Goal: Information Seeking & Learning: Find specific fact

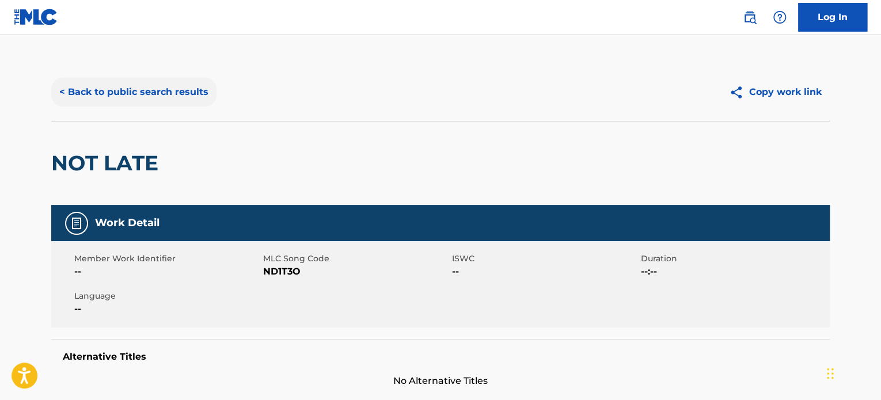
click at [189, 87] on button "< Back to public search results" at bounding box center [133, 92] width 165 height 29
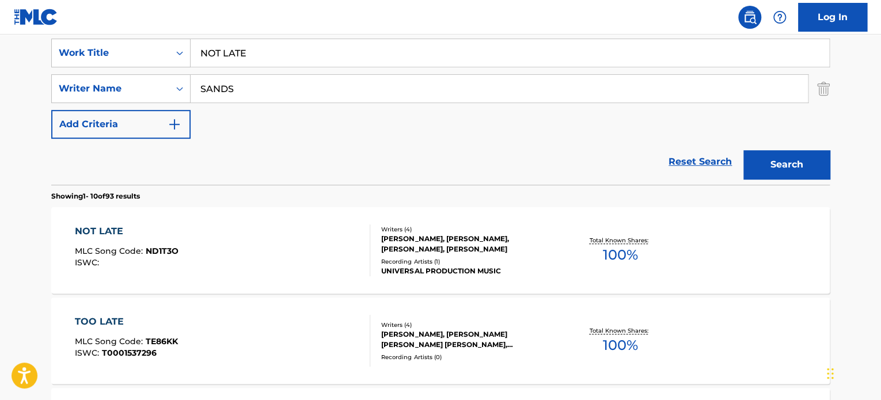
click at [246, 52] on input "NOT LATE" at bounding box center [509, 53] width 638 height 28
paste input "palm fm"
type input "palm fm"
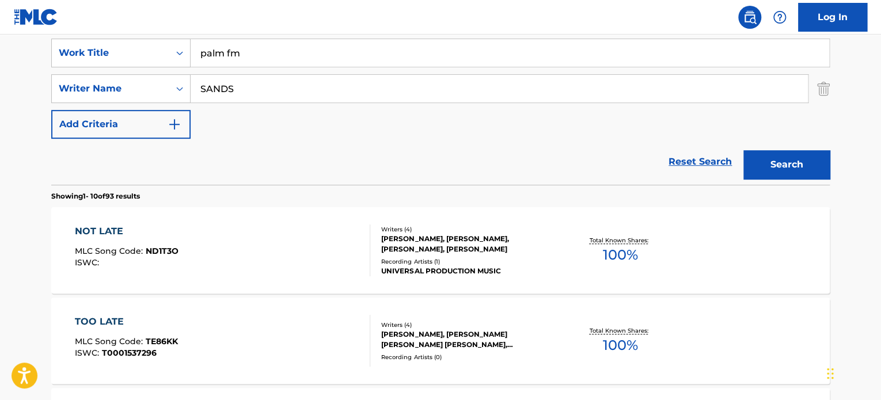
click at [244, 90] on input "SANDS" at bounding box center [498, 89] width 617 height 28
click at [759, 173] on button "Search" at bounding box center [786, 164] width 86 height 29
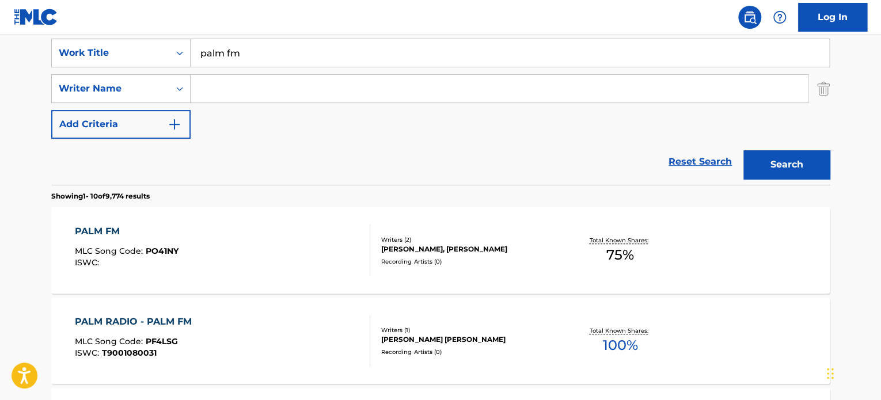
click at [355, 239] on div "PALM FM MLC Song Code : PO41NY ISWC :" at bounding box center [223, 250] width 296 height 52
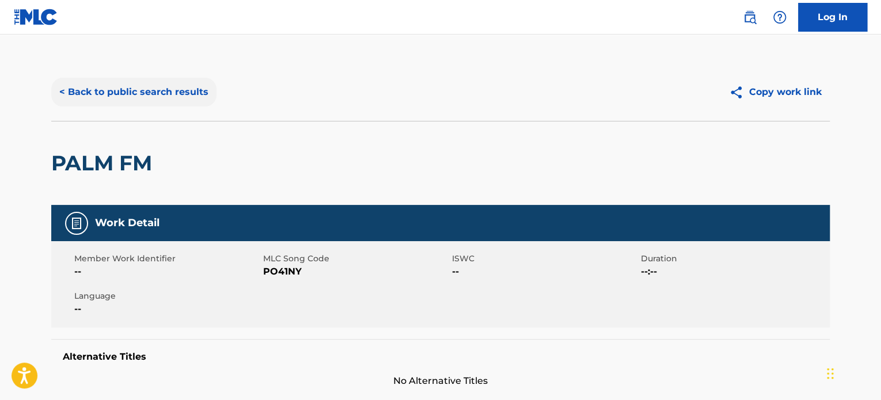
click at [184, 94] on button "< Back to public search results" at bounding box center [133, 92] width 165 height 29
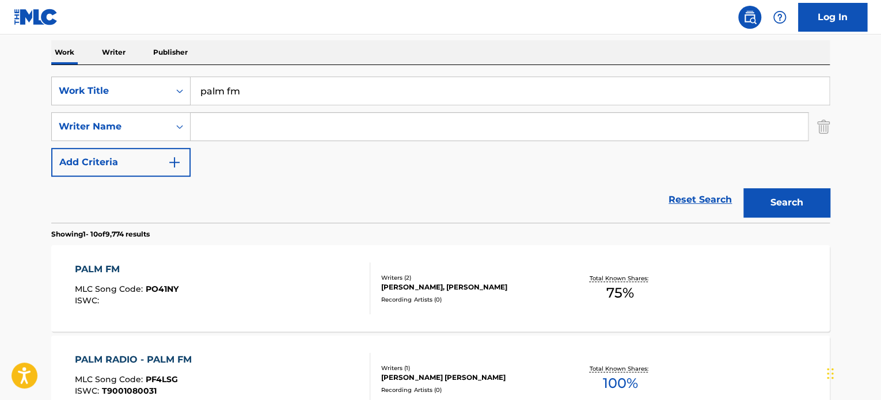
scroll to position [160, 0]
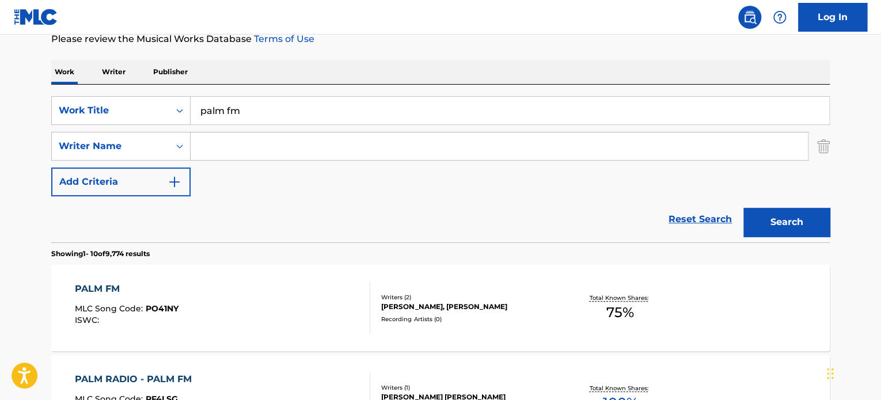
click at [252, 107] on input "palm fm" at bounding box center [509, 111] width 638 height 28
paste input "choo choo mama"
type input "choo choo mama"
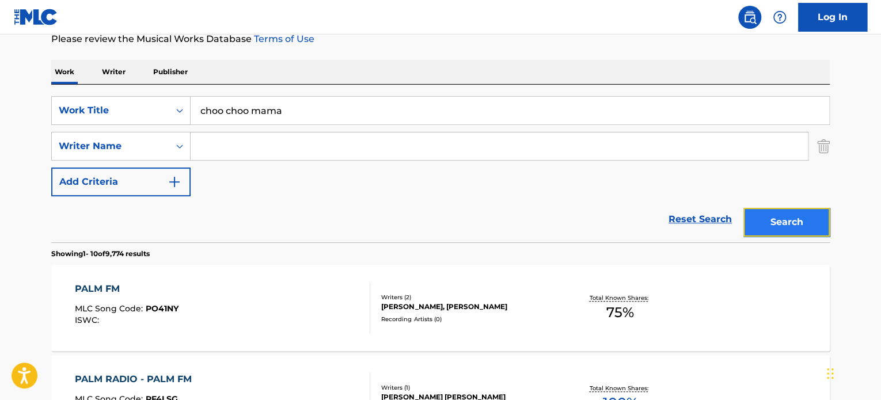
click at [767, 219] on button "Search" at bounding box center [786, 222] width 86 height 29
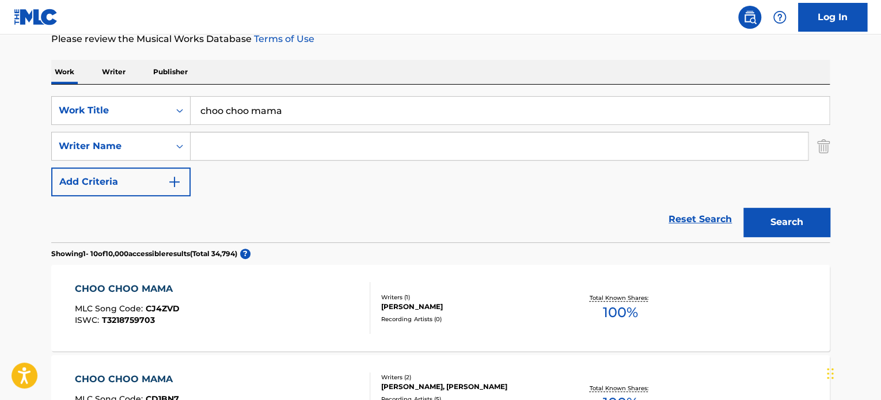
scroll to position [218, 0]
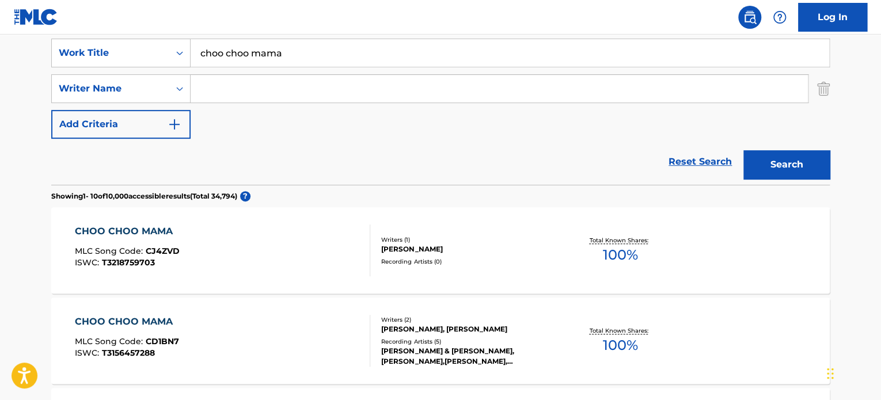
click at [287, 250] on div "CHOO CHOO MAMA MLC Song Code : CJ4ZVD ISWC : T3218759703" at bounding box center [223, 250] width 296 height 52
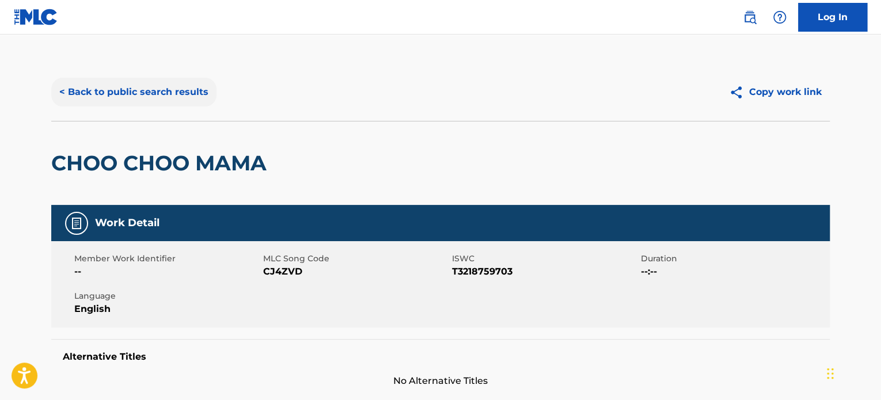
click at [166, 89] on button "< Back to public search results" at bounding box center [133, 92] width 165 height 29
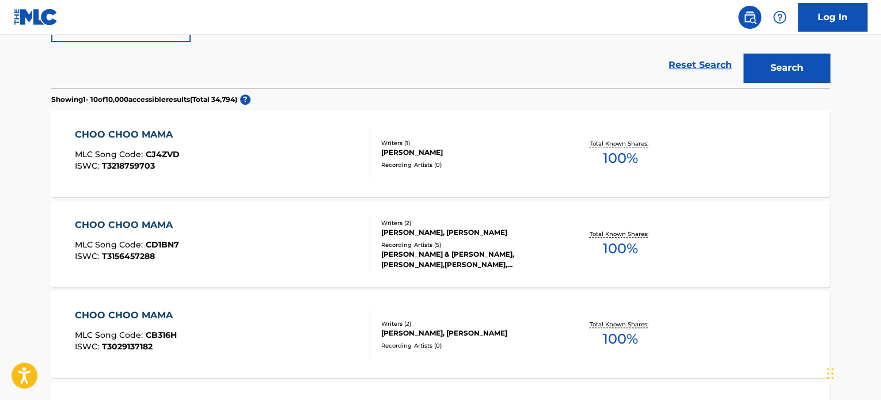
scroll to position [333, 0]
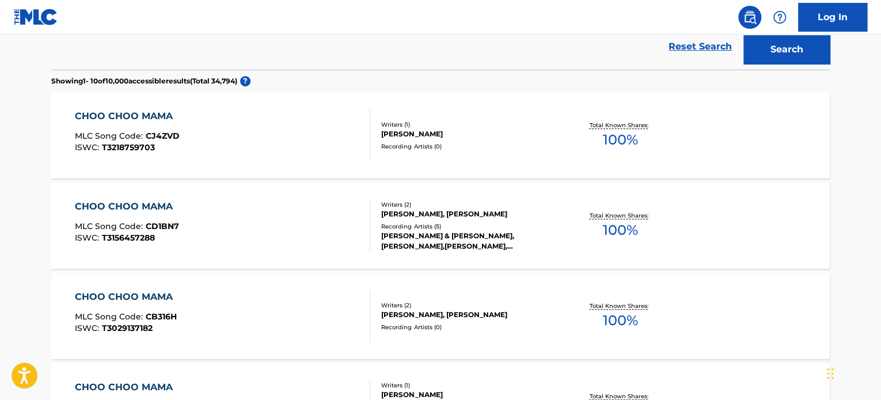
click at [298, 238] on div "CHOO CHOO MAMA MLC Song Code : CD1BN7 ISWC : T3156457288" at bounding box center [223, 226] width 296 height 52
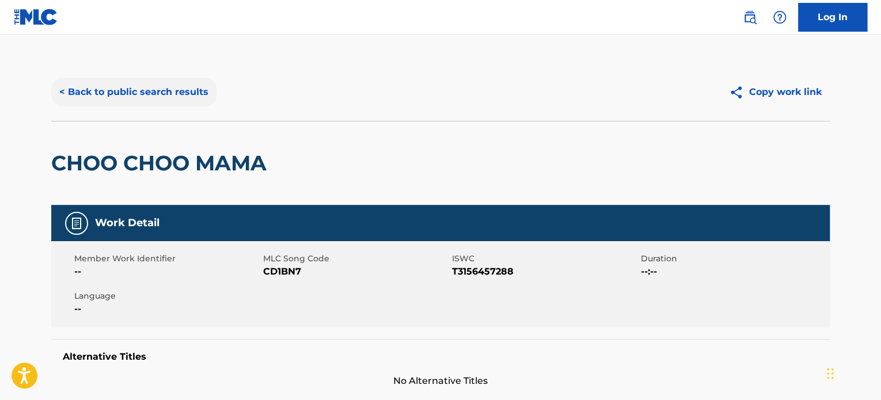
click at [207, 92] on button "< Back to public search results" at bounding box center [133, 92] width 165 height 29
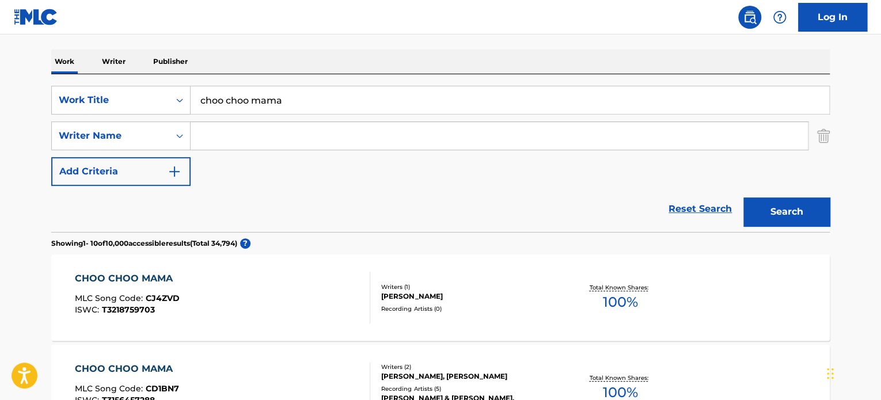
scroll to position [168, 0]
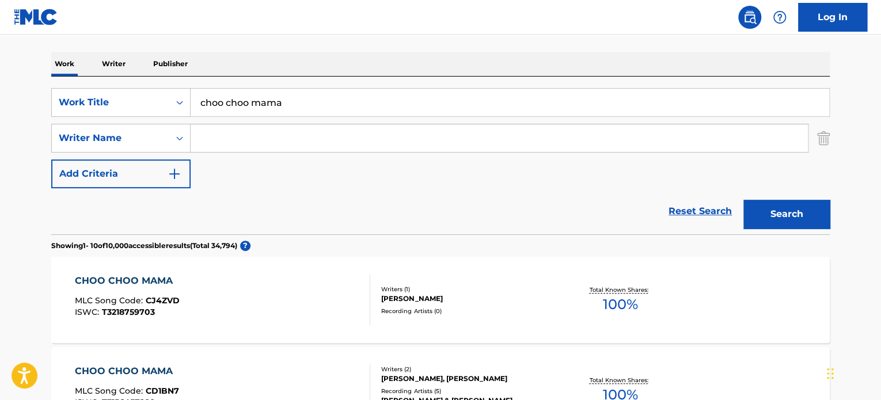
click at [279, 103] on input "choo choo mama" at bounding box center [509, 103] width 638 height 28
paste input "the sooner the better"
type input "the sooner the better"
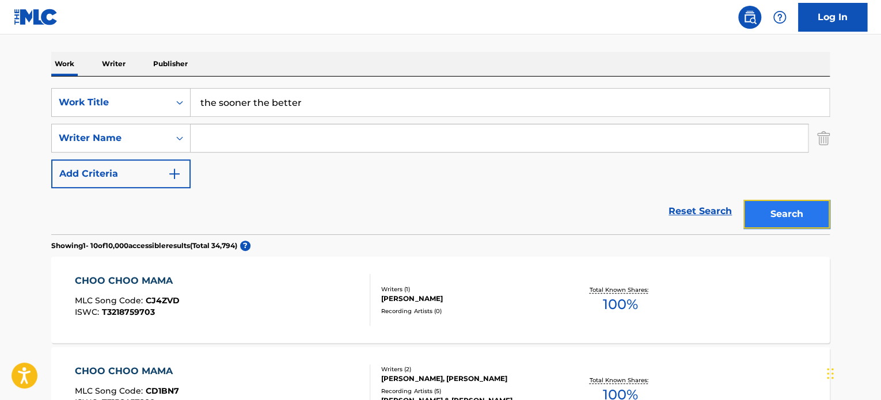
click at [774, 200] on button "Search" at bounding box center [786, 214] width 86 height 29
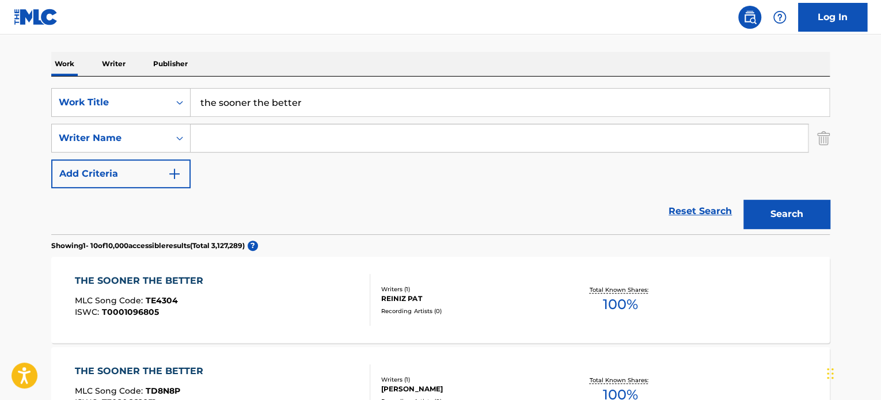
click at [273, 139] on input "Search Form" at bounding box center [498, 138] width 617 height 28
click at [273, 139] on input "yaaster" at bounding box center [498, 138] width 617 height 28
click at [780, 209] on button "Search" at bounding box center [786, 214] width 86 height 29
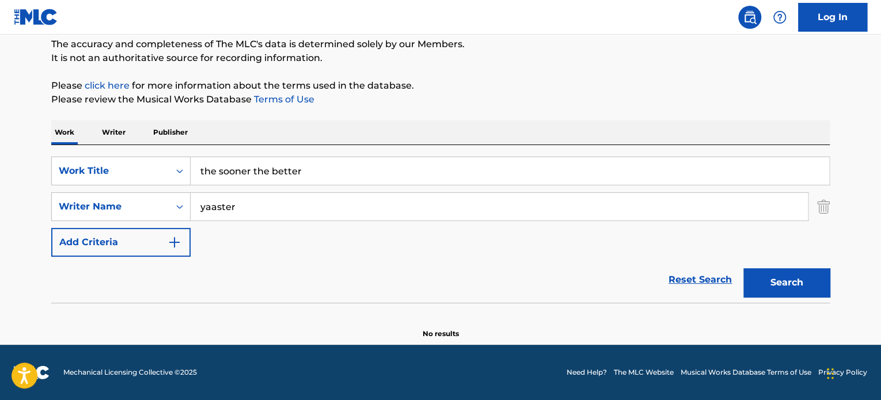
scroll to position [99, 0]
click at [219, 205] on input "yaaster" at bounding box center [498, 207] width 617 height 28
paste input "GOETGHELUCK"
type input "GOETGHELUCK"
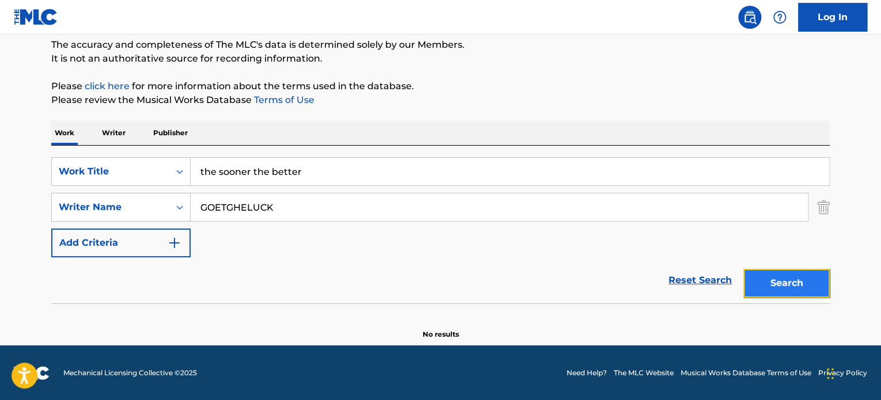
click at [777, 276] on button "Search" at bounding box center [786, 283] width 86 height 29
click at [248, 166] on input "the sooner the better" at bounding box center [509, 172] width 638 height 28
paste input "DESTINY CALLS"
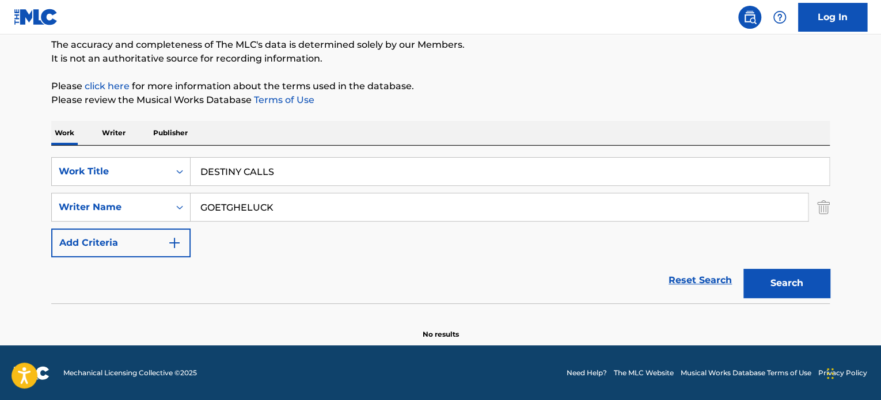
type input "DESTINY CALLS"
click at [266, 208] on input "GOETGHELUCK" at bounding box center [498, 207] width 617 height 28
click at [266, 208] on input "FILSELL" at bounding box center [498, 207] width 617 height 28
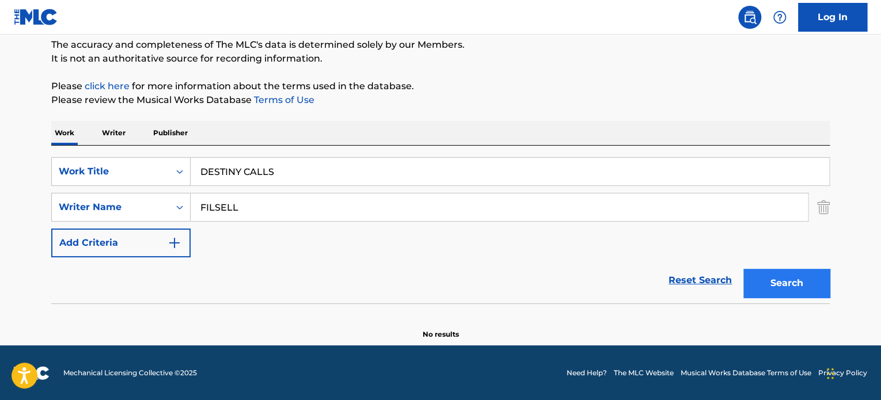
type input "FILSELL"
click at [783, 276] on button "Search" at bounding box center [786, 283] width 86 height 29
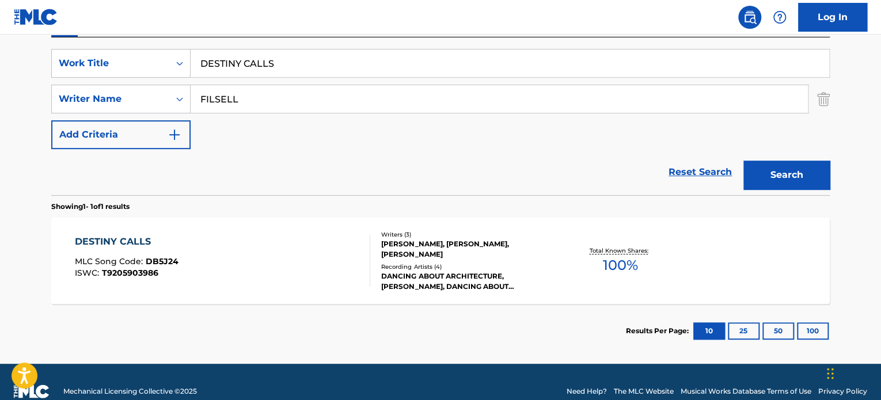
scroll to position [214, 0]
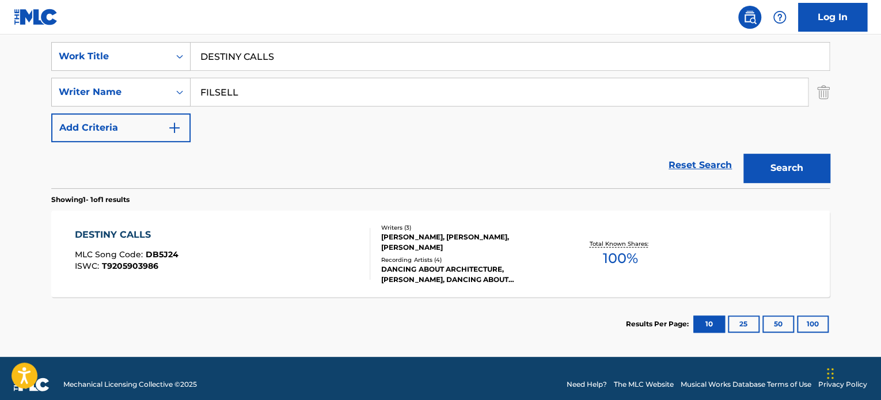
click at [327, 237] on div "DESTINY CALLS MLC Song Code : DB5J24 ISWC : T9205903986" at bounding box center [223, 254] width 296 height 52
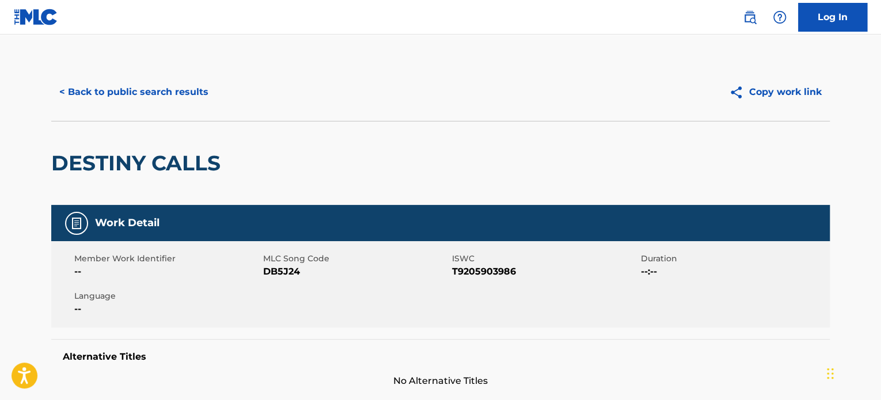
click at [196, 109] on div "< Back to public search results Copy work link" at bounding box center [440, 92] width 778 height 58
click at [192, 94] on button "< Back to public search results" at bounding box center [133, 92] width 165 height 29
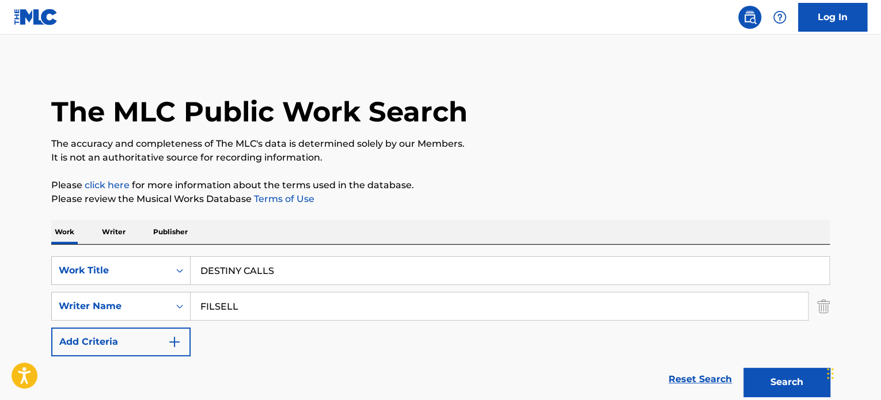
scroll to position [160, 0]
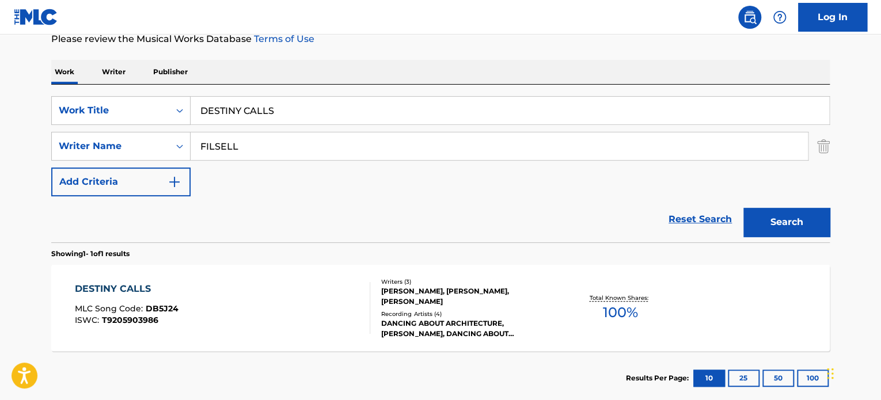
click at [233, 119] on input "DESTINY CALLS" at bounding box center [509, 111] width 638 height 28
paste input "WONDERLAND"
type input "WONDERLAND"
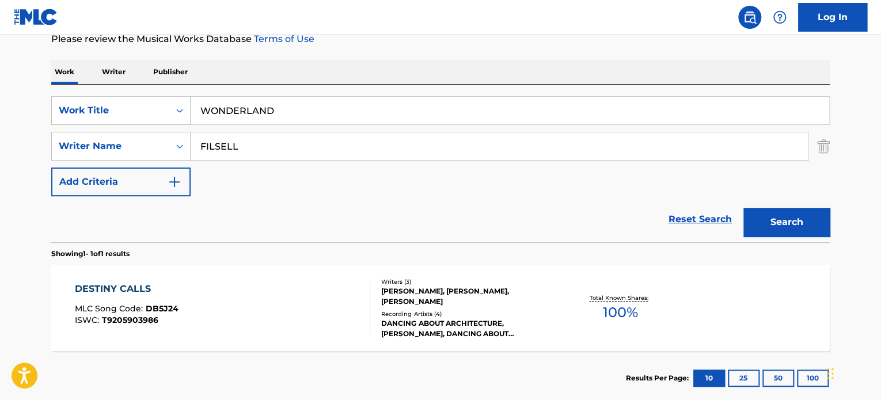
click at [249, 147] on input "FILSELL" at bounding box center [498, 146] width 617 height 28
click at [249, 147] on input "[PERSON_NAME]" at bounding box center [498, 146] width 617 height 28
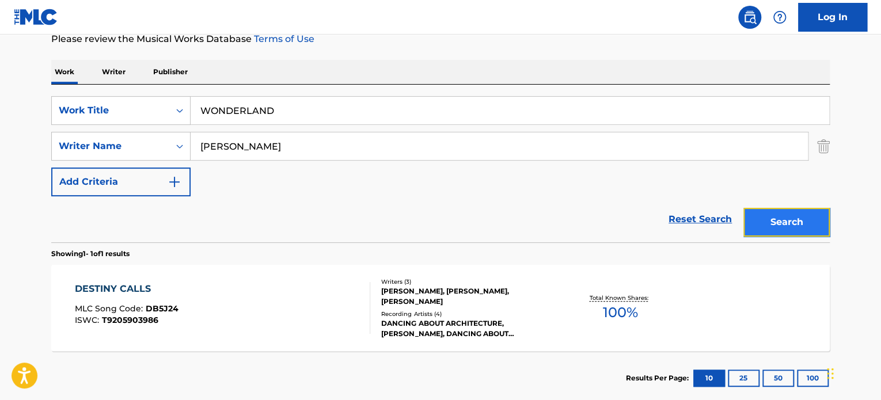
click at [760, 209] on button "Search" at bounding box center [786, 222] width 86 height 29
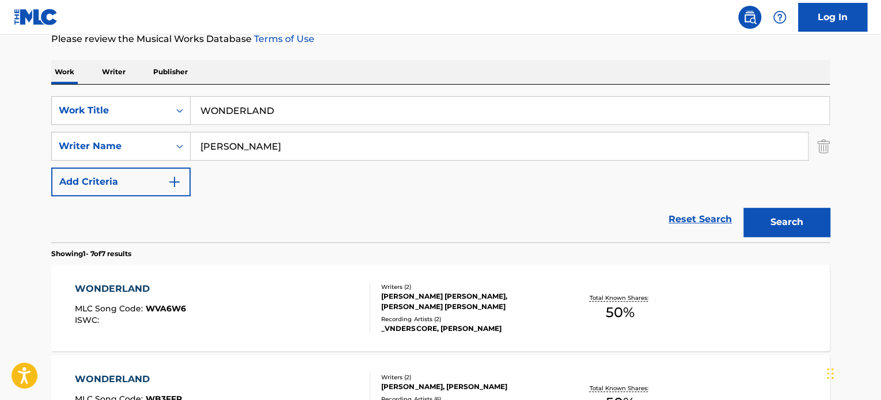
click at [279, 142] on input "[PERSON_NAME]" at bounding box center [498, 146] width 617 height 28
paste input "ELLISSIMA"
type input "BELLISSIMA"
click at [768, 216] on button "Search" at bounding box center [786, 222] width 86 height 29
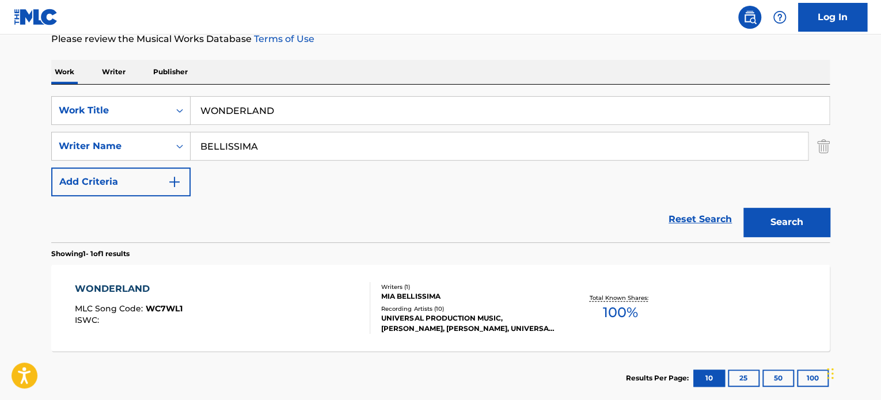
click at [292, 273] on div "WONDERLAND MLC Song Code : WC7WL1 ISWC : Writers ( 1 ) [PERSON_NAME] Recording …" at bounding box center [440, 308] width 778 height 86
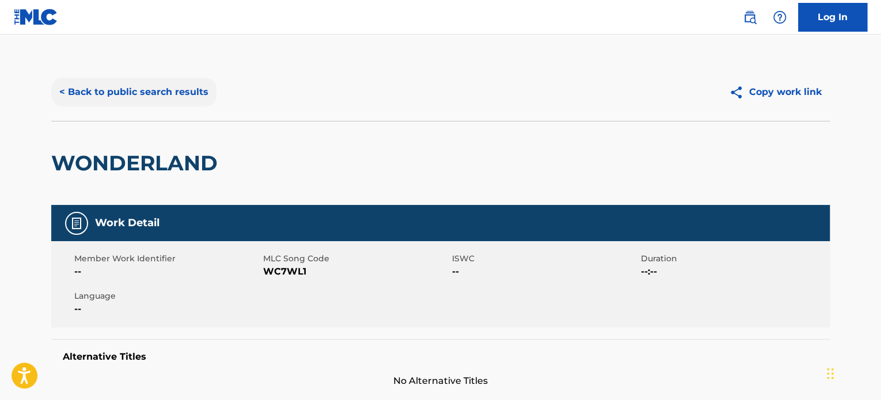
click at [206, 98] on button "< Back to public search results" at bounding box center [133, 92] width 165 height 29
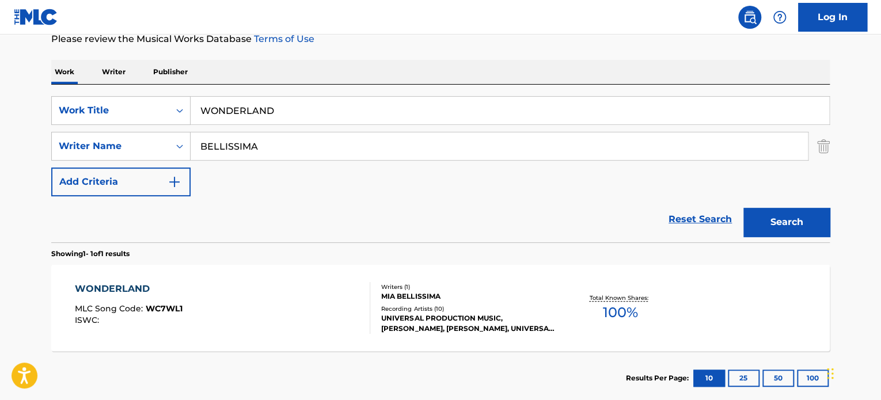
click at [253, 98] on input "WONDERLAND" at bounding box center [509, 111] width 638 height 28
paste input "INNOCENT ENOUGH"
type input "INNOCENT ENOUGH"
click at [269, 142] on input "BELLISSIMA" at bounding box center [498, 146] width 617 height 28
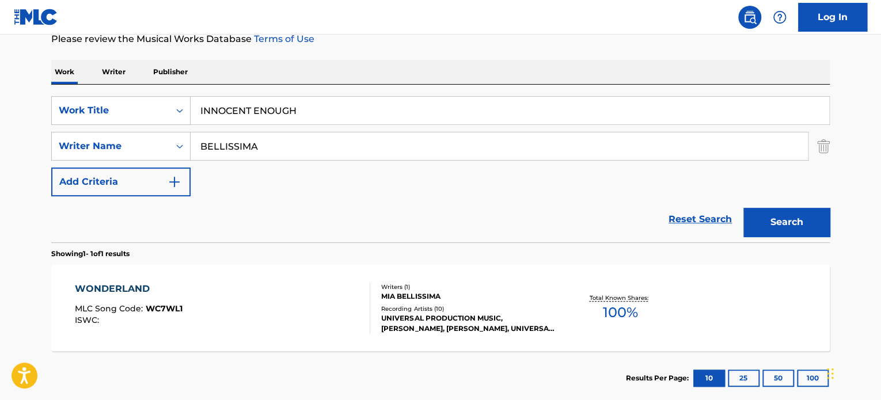
click at [269, 142] on input "BELLISSIMA" at bounding box center [498, 146] width 617 height 28
click at [269, 142] on input "SANDS" at bounding box center [498, 146] width 617 height 28
type input "SANDS"
click at [778, 210] on button "Search" at bounding box center [786, 222] width 86 height 29
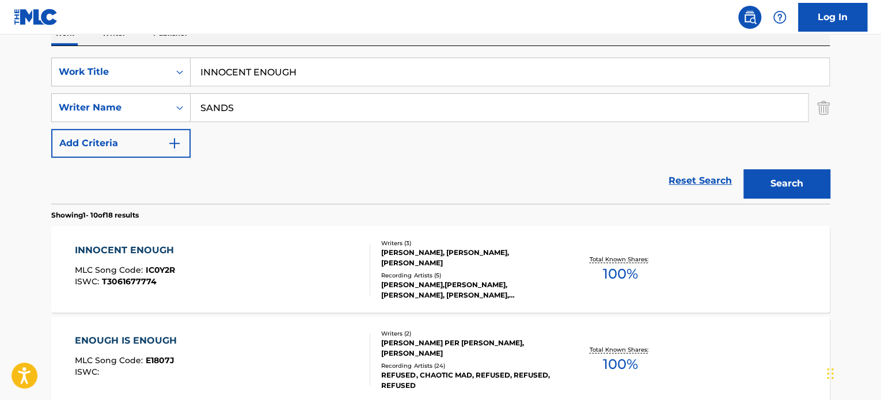
scroll to position [218, 0]
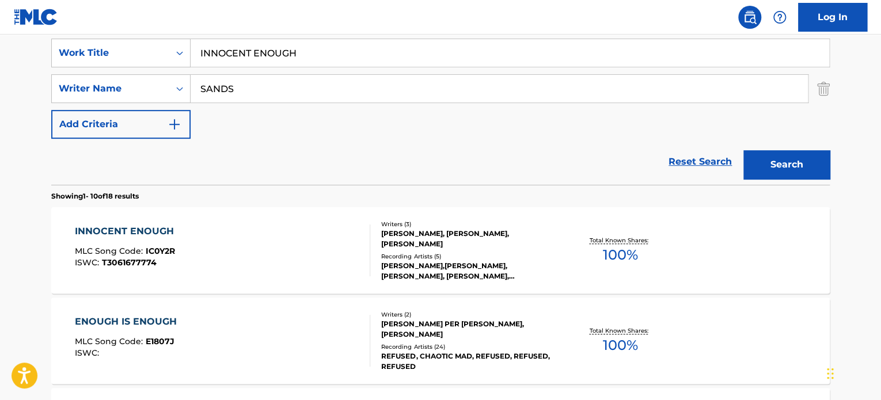
click at [294, 248] on div "INNOCENT ENOUGH MLC Song Code : IC0Y2R ISWC : T3061677774" at bounding box center [223, 250] width 296 height 52
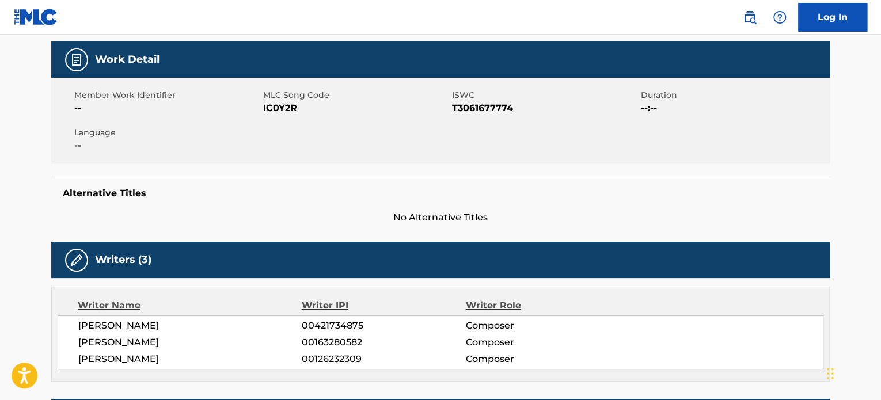
scroll to position [345, 0]
